Goal: Task Accomplishment & Management: Use online tool/utility

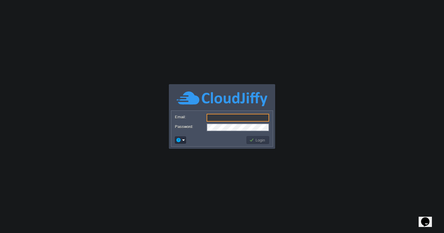
type input "[DOMAIN_NAME][EMAIL_ADDRESS][DOMAIN_NAME]"
click at [175, 128] on div "Password:" at bounding box center [222, 128] width 94 height 8
click at [203, 155] on body "Application Platform v.8.10.2 Email: [DOMAIN_NAME][EMAIL_ADDRESS][DOMAIN_NAME] …" at bounding box center [222, 116] width 444 height 233
click at [179, 127] on div "Password:" at bounding box center [222, 128] width 94 height 8
click at [279, 156] on body "Application Platform v.8.10.2 Email: [DOMAIN_NAME][EMAIL_ADDRESS][DOMAIN_NAME] …" at bounding box center [222, 116] width 444 height 233
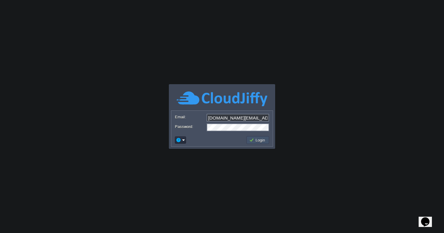
click at [265, 140] on button "Login" at bounding box center [258, 140] width 18 height 5
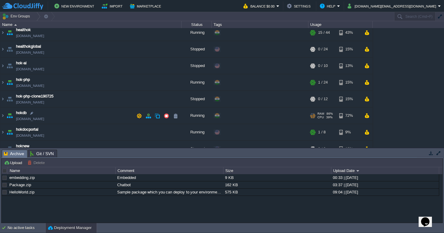
scroll to position [25, 0]
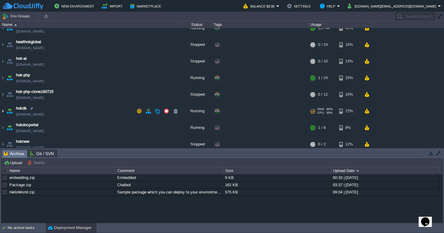
click at [4, 113] on img at bounding box center [2, 111] width 5 height 16
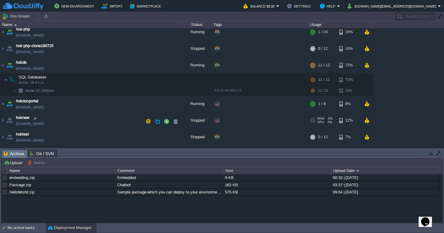
scroll to position [74, 0]
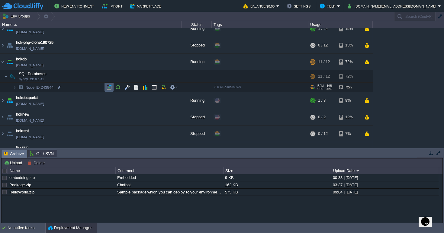
click at [110, 89] on button "button" at bounding box center [108, 87] width 5 height 5
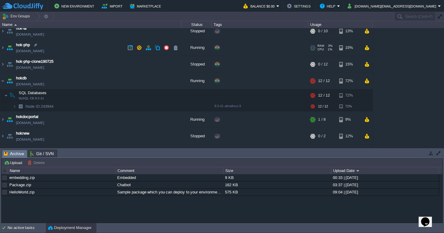
scroll to position [61, 0]
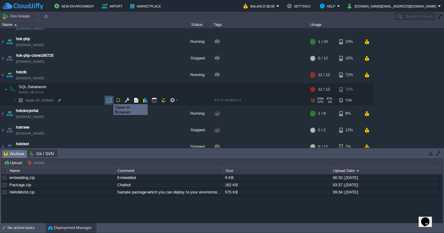
click at [109, 99] on button "button" at bounding box center [108, 100] width 5 height 5
